Goal: Find specific page/section: Find specific page/section

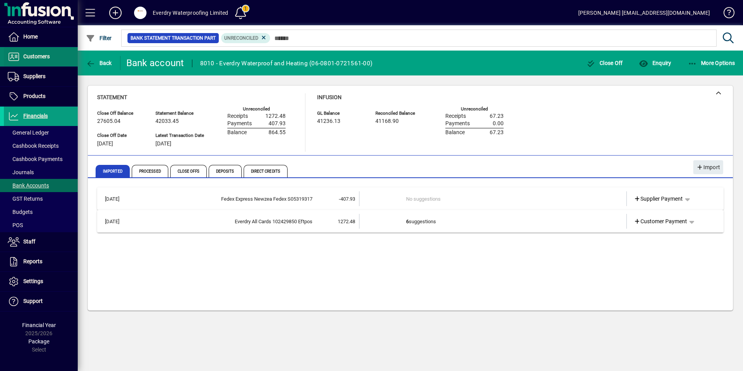
click at [32, 63] on span at bounding box center [41, 56] width 74 height 19
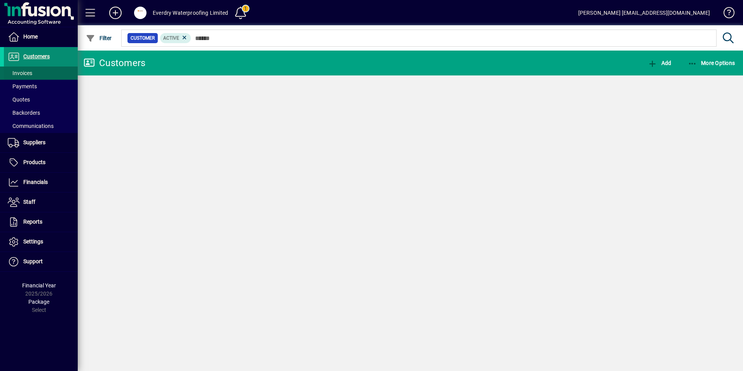
click at [33, 70] on span at bounding box center [41, 73] width 74 height 19
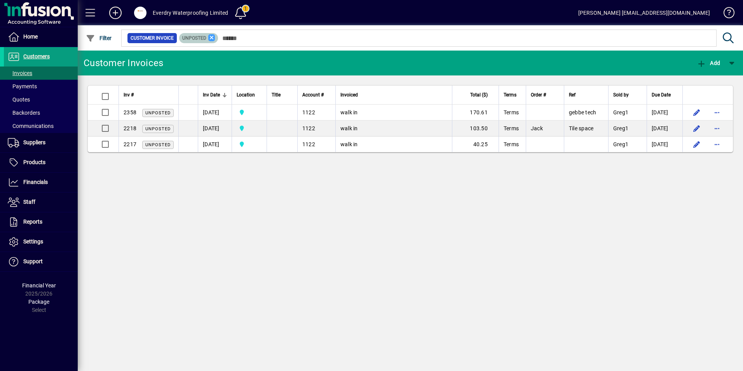
click at [213, 37] on icon at bounding box center [211, 37] width 7 height 7
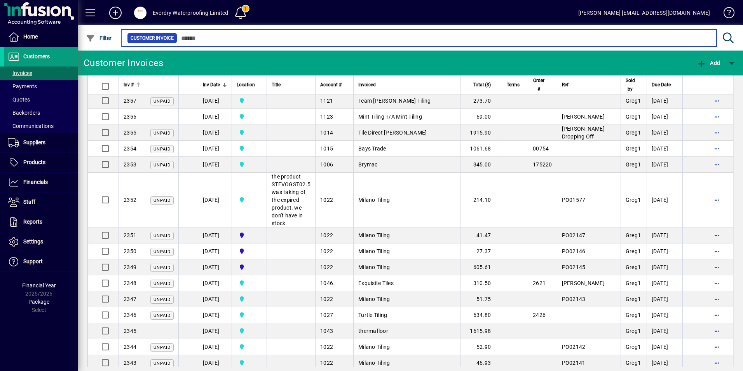
scroll to position [78, 0]
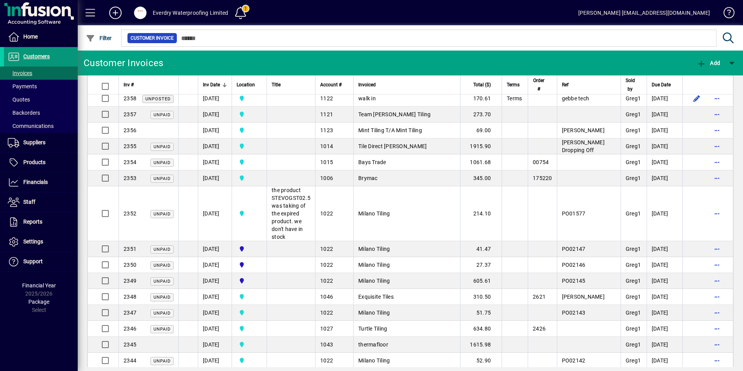
click at [26, 58] on span "Customers" at bounding box center [36, 56] width 26 height 6
